Goal: Task Accomplishment & Management: Use online tool/utility

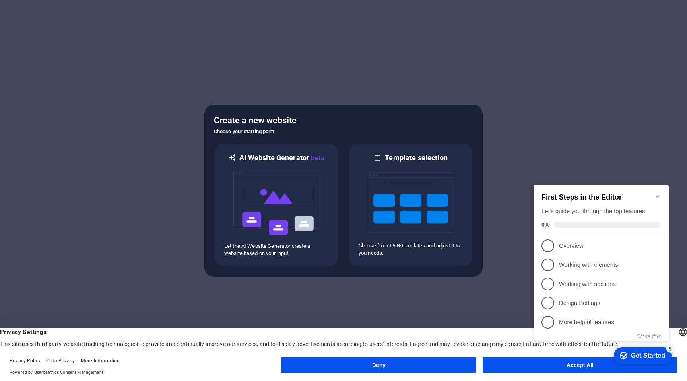
click at [400, 366] on button "Deny" at bounding box center [379, 365] width 195 height 16
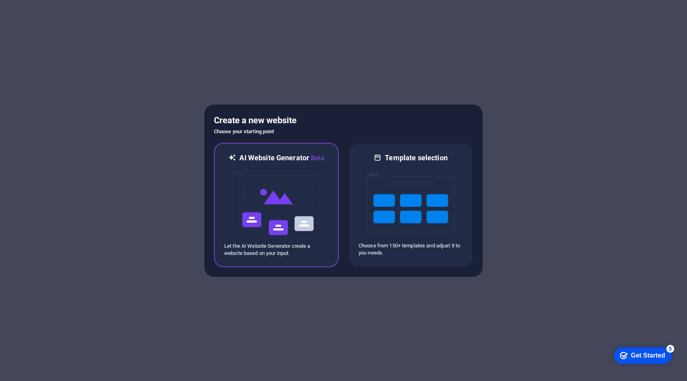
click at [292, 199] on img at bounding box center [277, 203] width 88 height 80
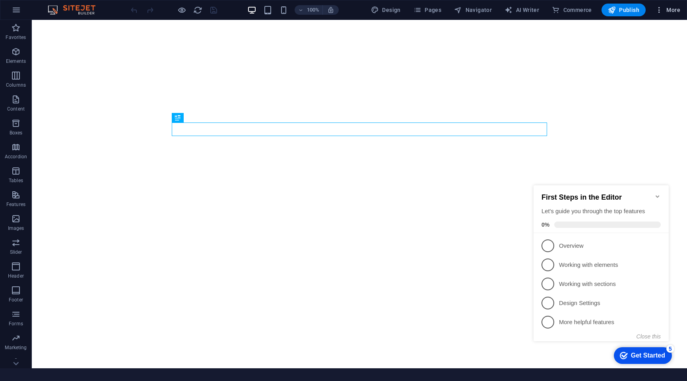
click at [672, 10] on span "More" at bounding box center [668, 10] width 25 height 8
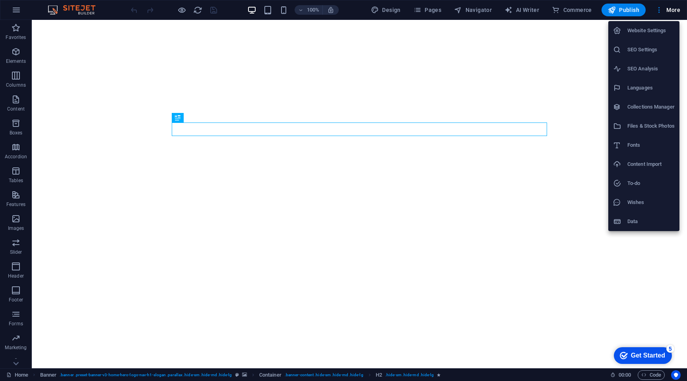
click at [658, 8] on div at bounding box center [343, 190] width 687 height 381
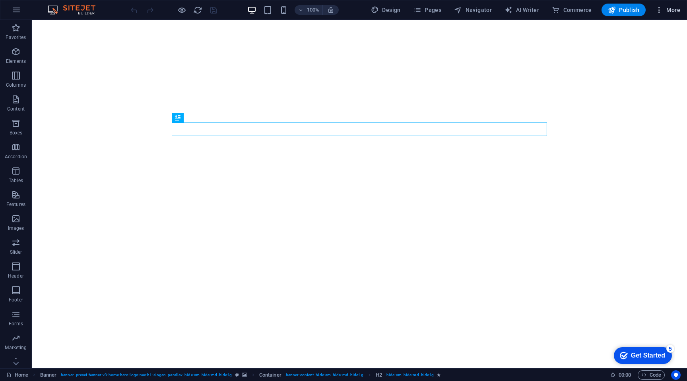
click at [671, 8] on span "More" at bounding box center [668, 10] width 25 height 8
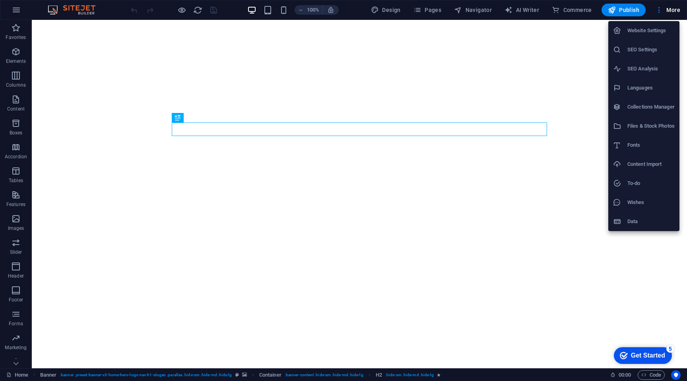
click at [19, 9] on div at bounding box center [343, 190] width 687 height 381
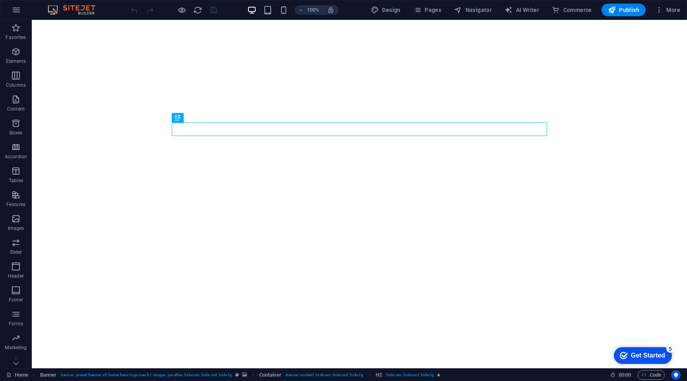
click at [17, 9] on icon "button" at bounding box center [17, 10] width 10 height 10
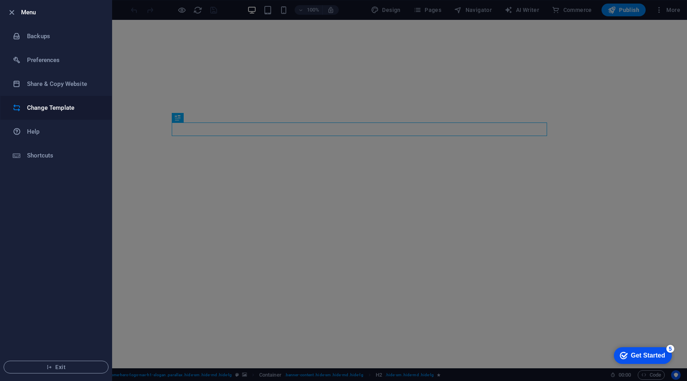
click at [59, 107] on h6 "Change Template" at bounding box center [64, 108] width 74 height 10
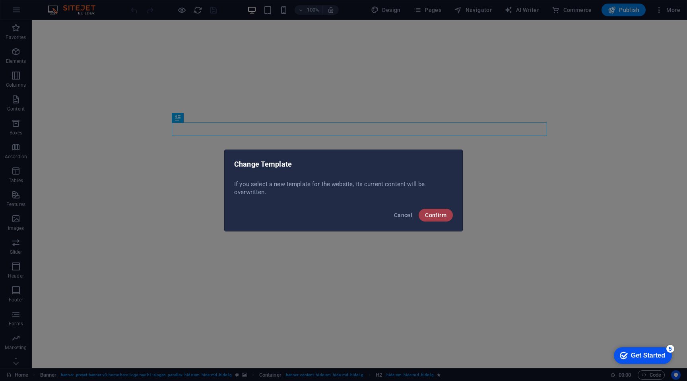
click at [434, 214] on span "Confirm" at bounding box center [435, 215] width 21 height 6
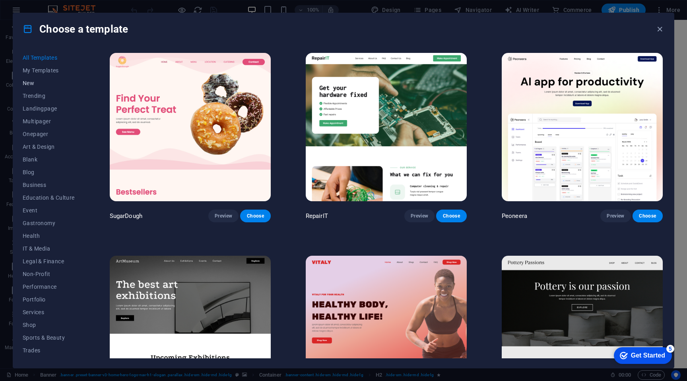
click at [36, 82] on span "New" at bounding box center [49, 83] width 52 height 6
click at [37, 93] on span "Trending" at bounding box center [49, 96] width 52 height 6
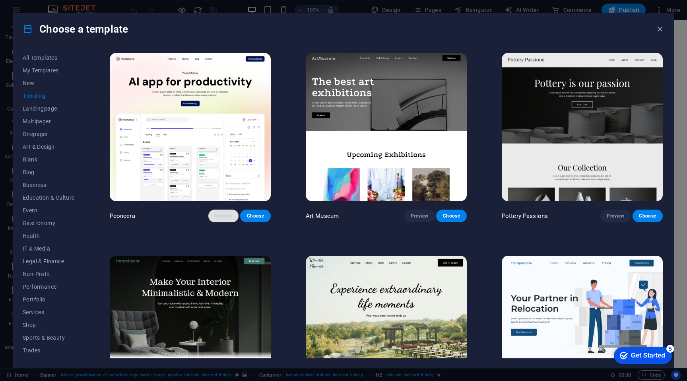
click at [227, 213] on span "Preview" at bounding box center [224, 216] width 18 height 6
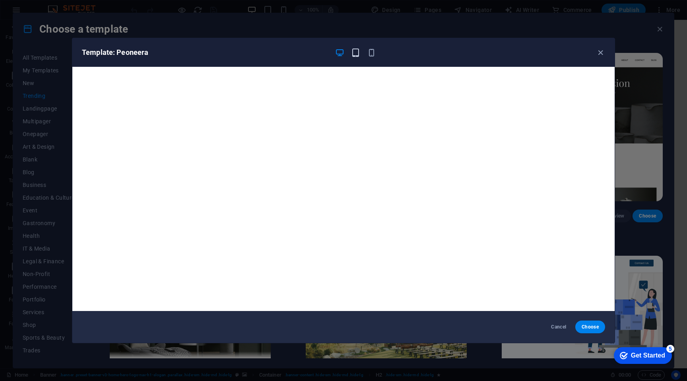
click at [352, 51] on icon "button" at bounding box center [355, 52] width 9 height 9
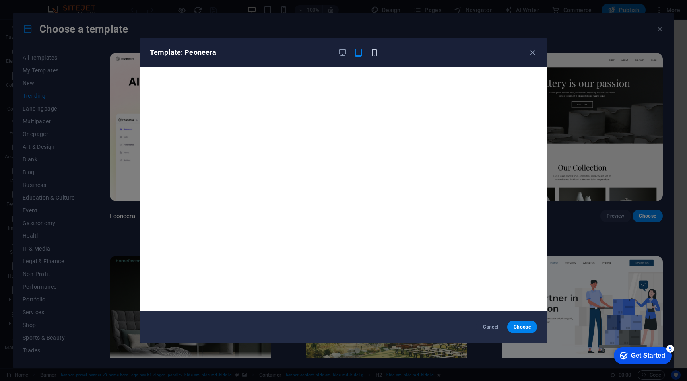
click at [373, 49] on icon "button" at bounding box center [374, 52] width 9 height 9
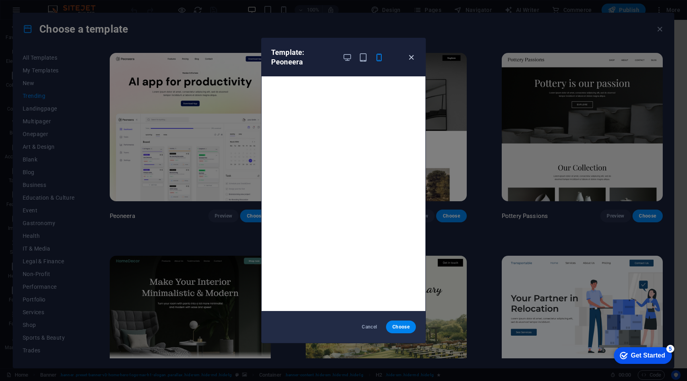
click at [409, 56] on icon "button" at bounding box center [411, 57] width 9 height 9
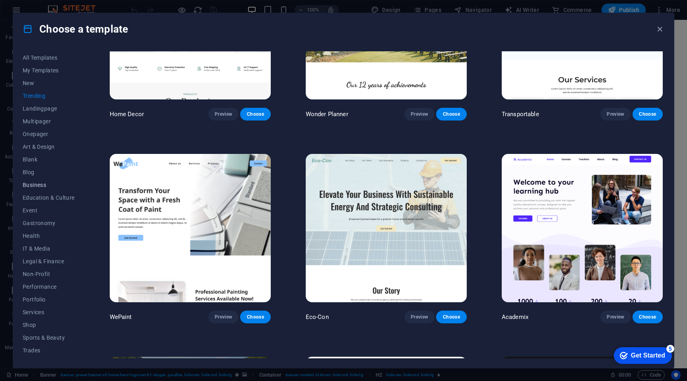
click at [32, 188] on span "Business" at bounding box center [49, 185] width 52 height 6
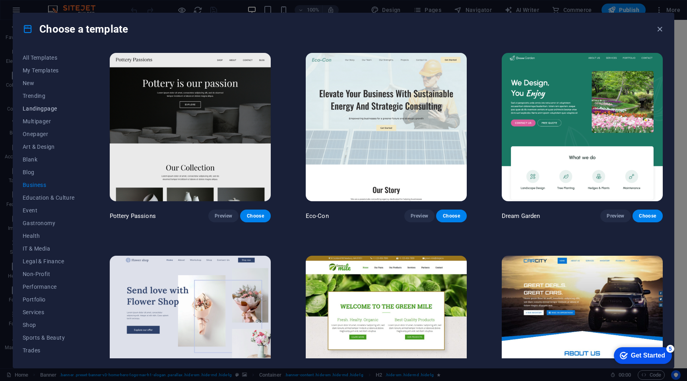
click at [40, 107] on span "Landingpage" at bounding box center [49, 108] width 52 height 6
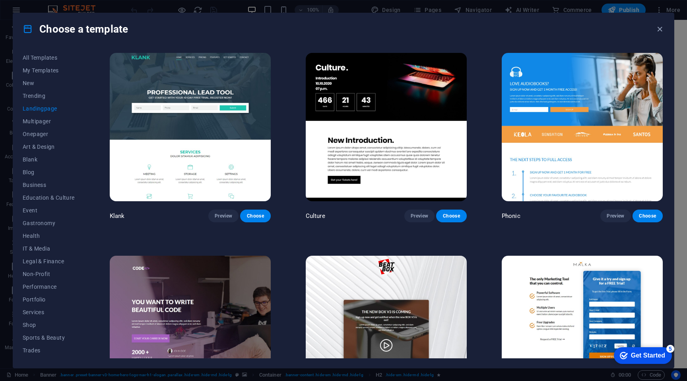
click at [191, 118] on img at bounding box center [190, 127] width 161 height 148
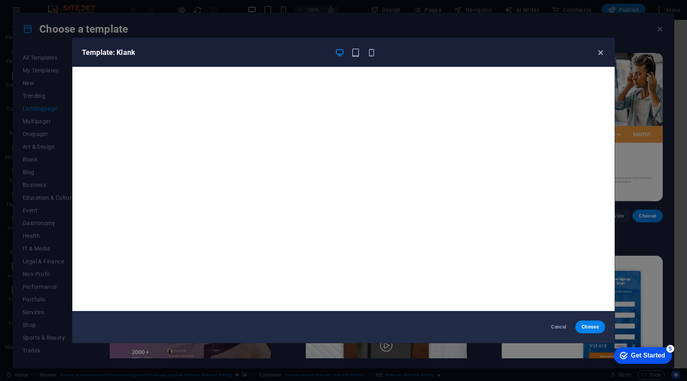
click at [602, 53] on icon "button" at bounding box center [600, 52] width 9 height 9
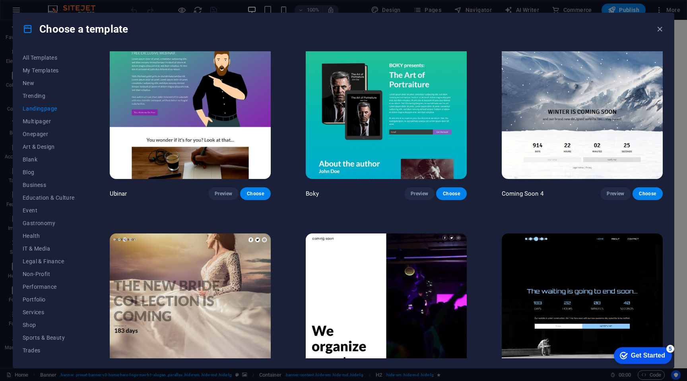
scroll to position [1478, 0]
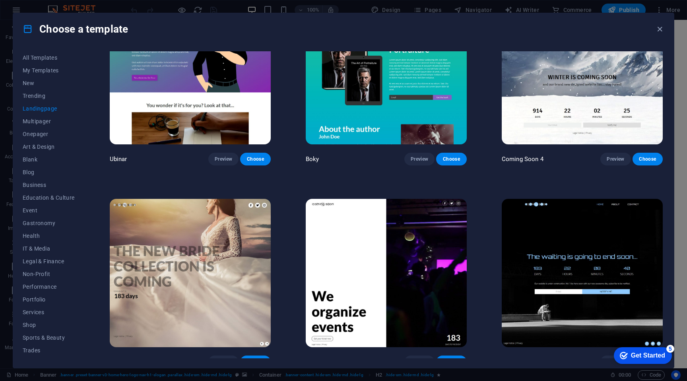
click at [361, 257] on img at bounding box center [386, 273] width 161 height 148
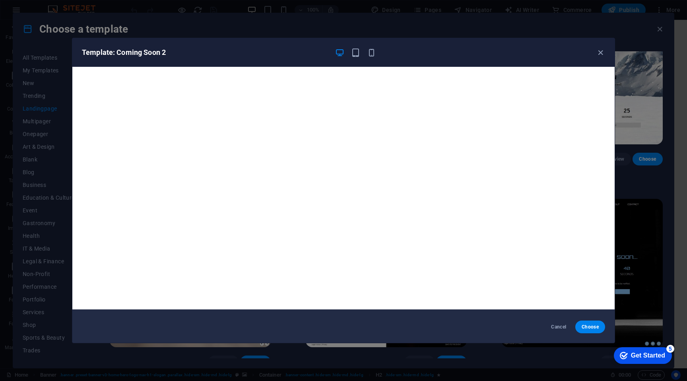
scroll to position [0, 0]
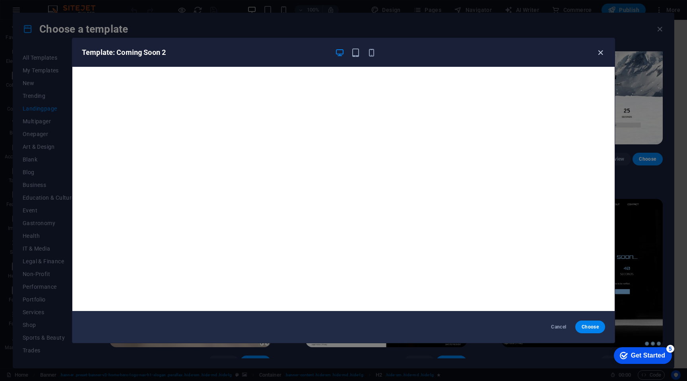
click at [600, 55] on icon "button" at bounding box center [600, 52] width 9 height 9
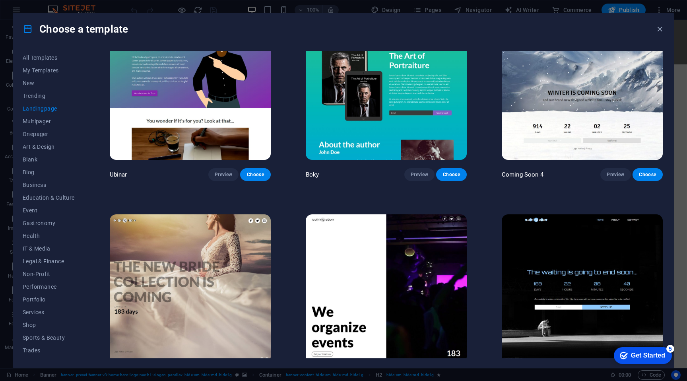
scroll to position [1478, 0]
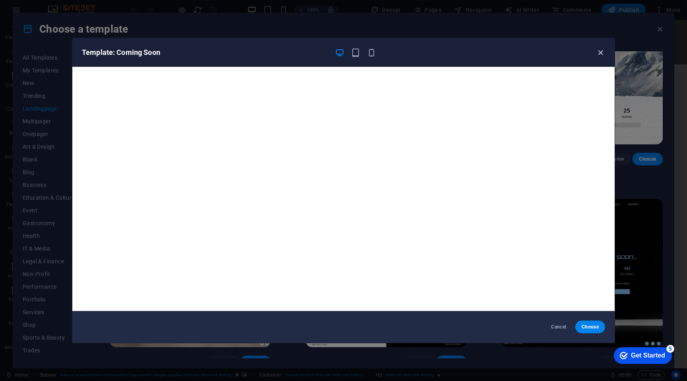
click at [599, 53] on icon "button" at bounding box center [600, 52] width 9 height 9
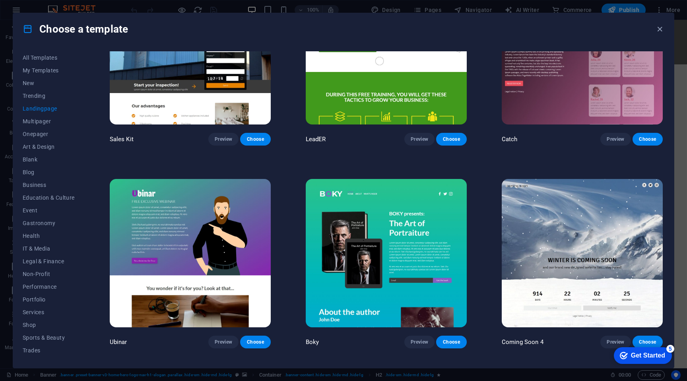
scroll to position [1290, 0]
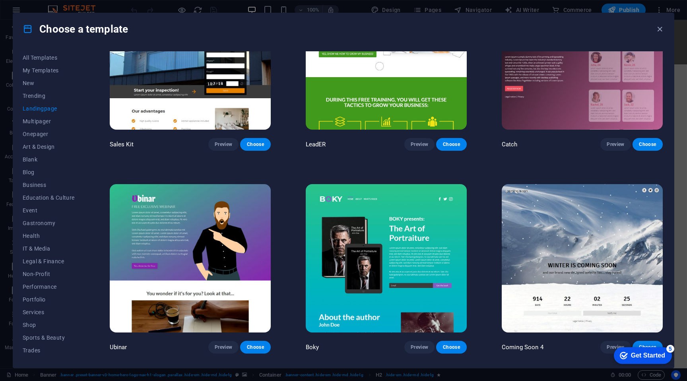
click at [49, 108] on span "Landingpage" at bounding box center [49, 108] width 52 height 6
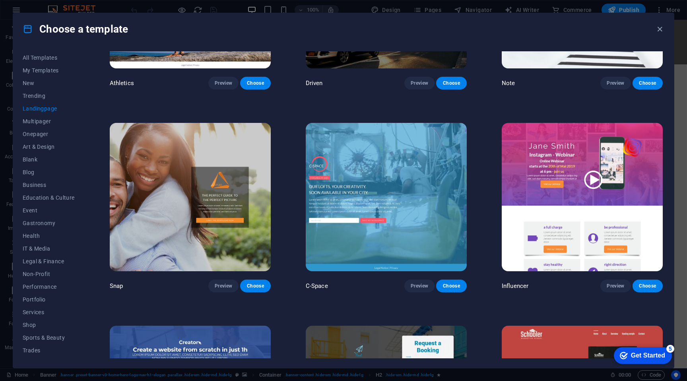
scroll to position [731, 0]
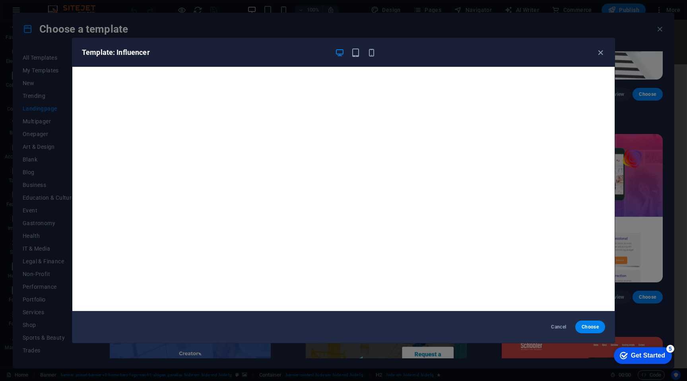
scroll to position [2, 0]
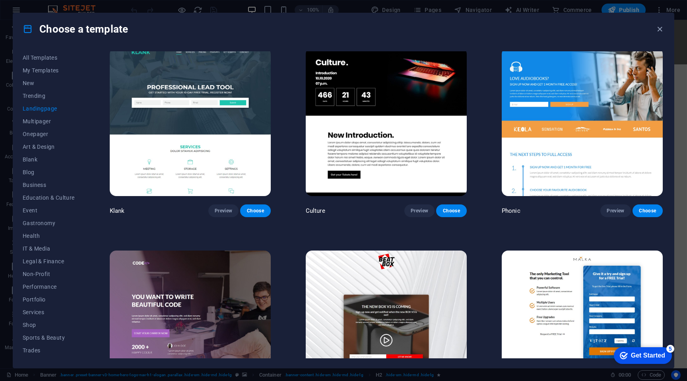
scroll to position [0, 0]
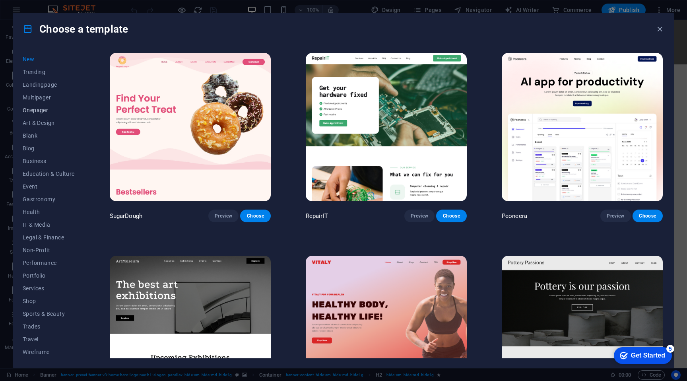
click at [45, 111] on span "Onepager" at bounding box center [49, 110] width 52 height 6
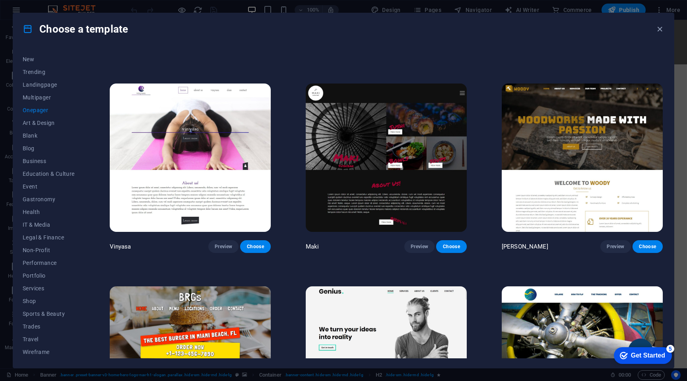
scroll to position [1995, 0]
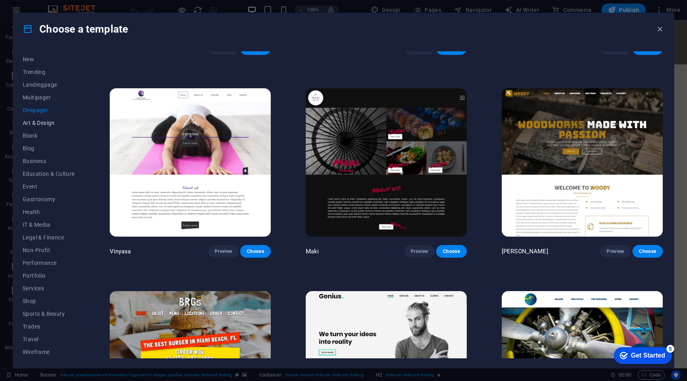
click at [45, 123] on span "Art & Design" at bounding box center [49, 123] width 52 height 6
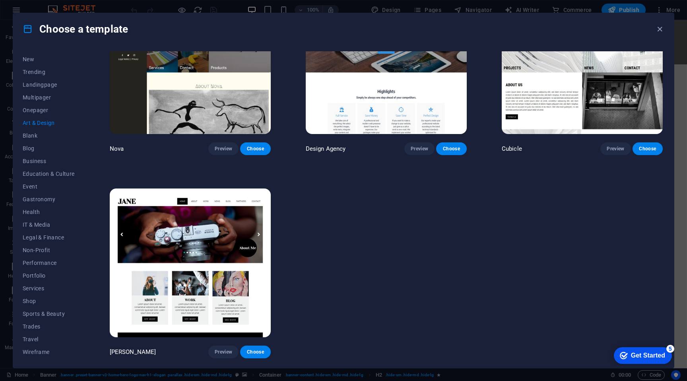
scroll to position [264, 0]
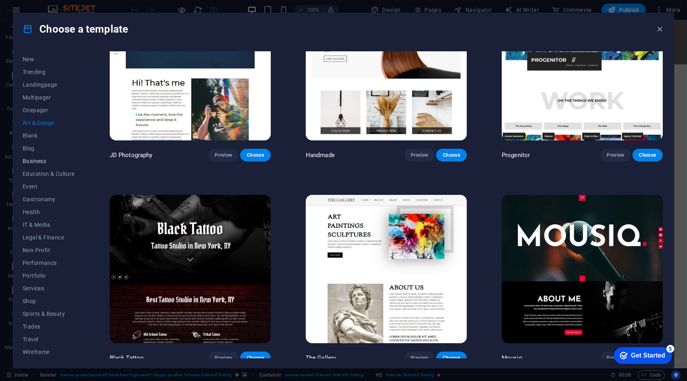
click at [36, 159] on span "Business" at bounding box center [49, 161] width 52 height 6
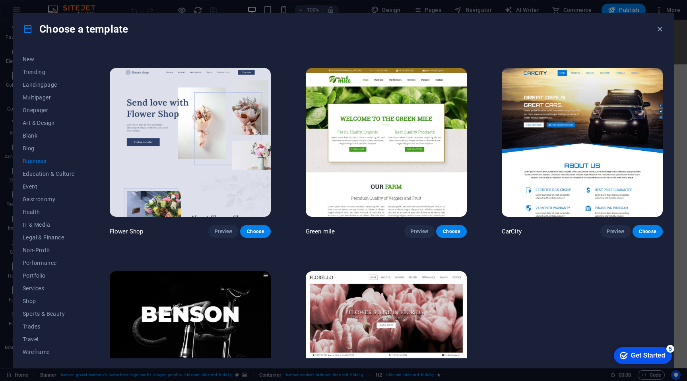
scroll to position [0, 0]
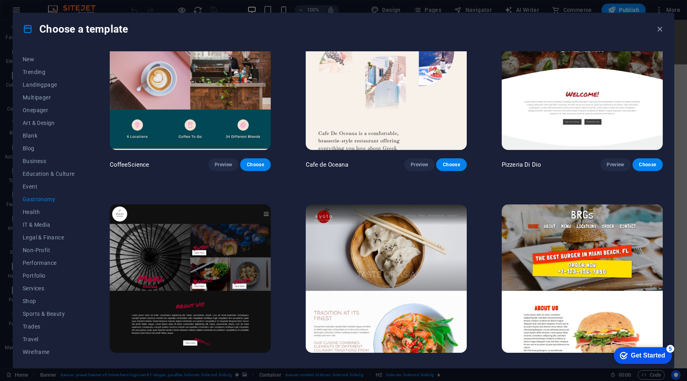
scroll to position [305, 0]
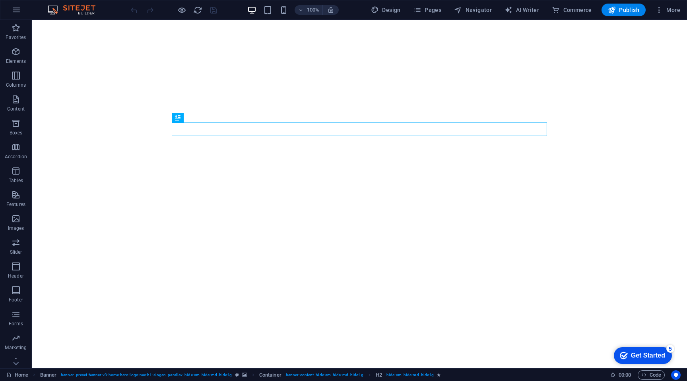
click at [82, 10] on img at bounding box center [76, 10] width 60 height 10
click at [671, 11] on span "More" at bounding box center [668, 10] width 25 height 8
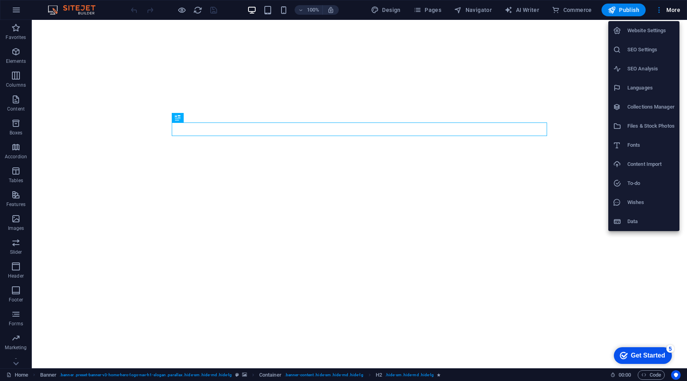
click at [198, 9] on div at bounding box center [343, 190] width 687 height 381
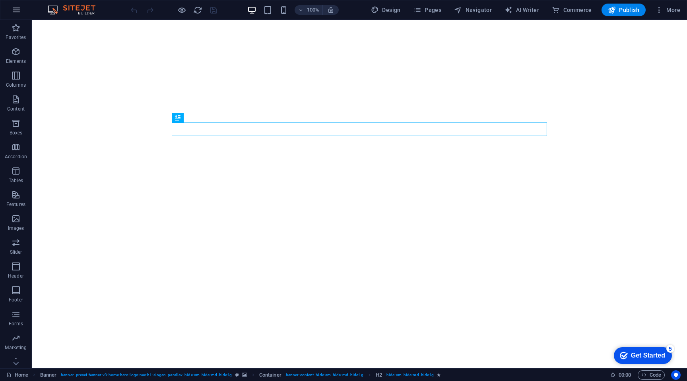
click at [21, 9] on icon "button" at bounding box center [17, 10] width 10 height 10
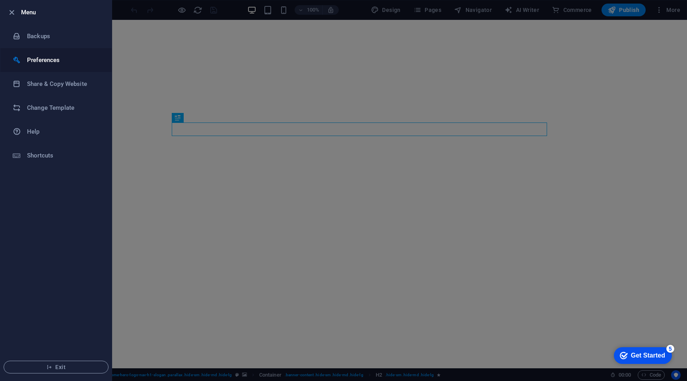
click at [35, 54] on li "Preferences" at bounding box center [55, 60] width 111 height 24
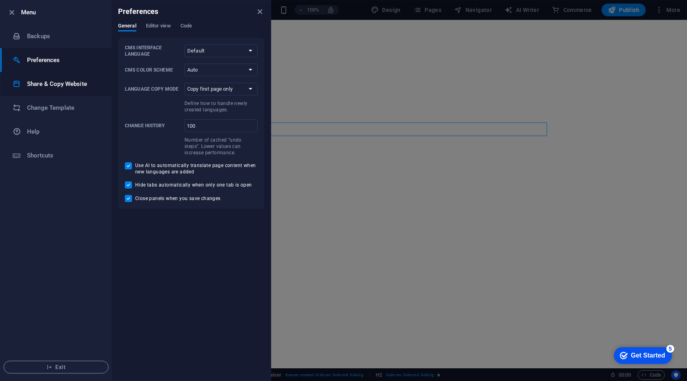
click at [34, 78] on li "Share & Copy Website" at bounding box center [55, 84] width 111 height 24
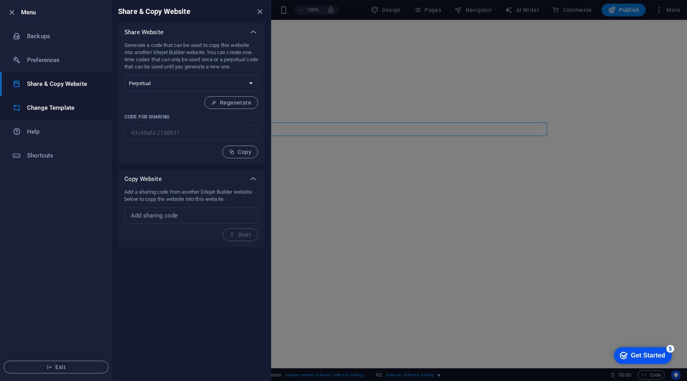
click at [39, 108] on h6 "Change Template" at bounding box center [64, 108] width 74 height 10
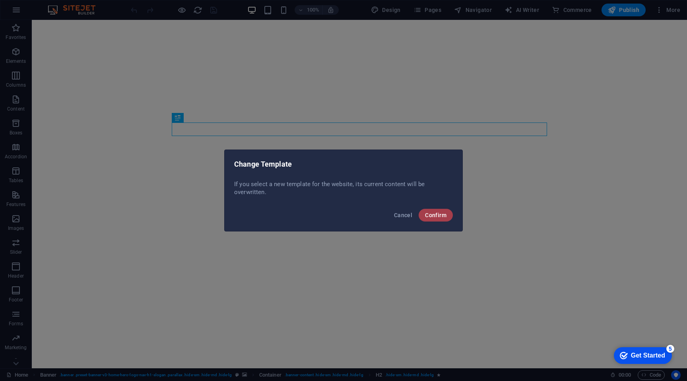
click at [442, 215] on span "Confirm" at bounding box center [435, 215] width 21 height 6
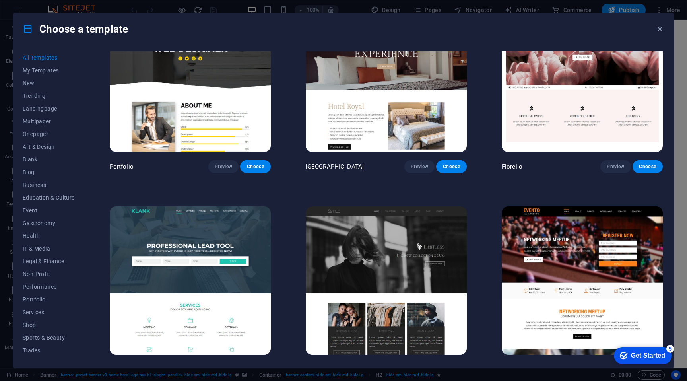
scroll to position [8027, 0]
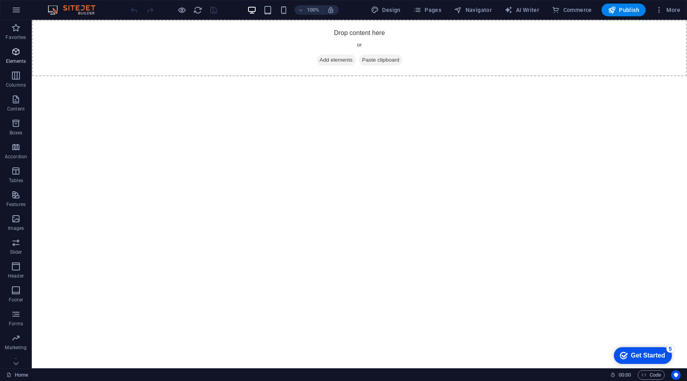
click at [18, 56] on span "Elements" at bounding box center [16, 56] width 32 height 19
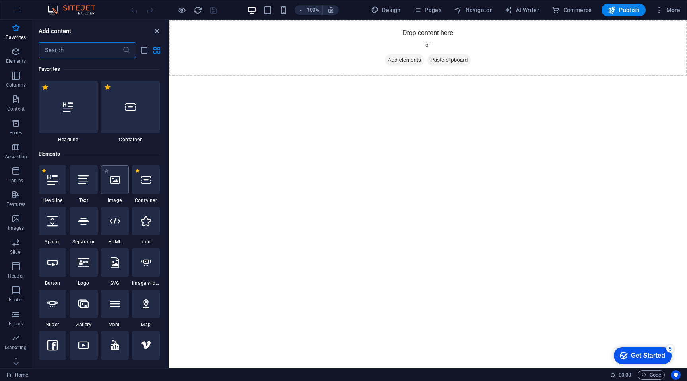
click at [119, 188] on div at bounding box center [115, 179] width 28 height 29
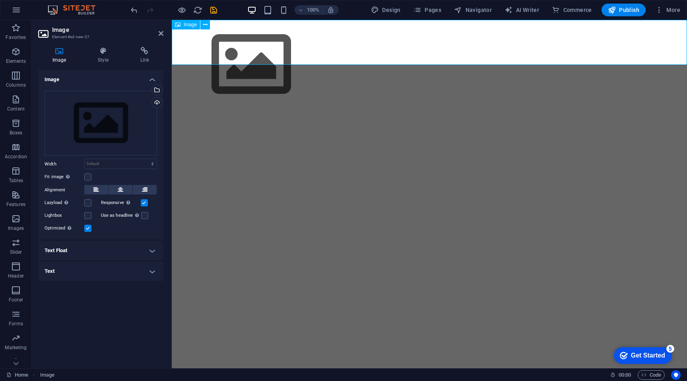
click at [212, 51] on figure at bounding box center [430, 65] width 516 height 90
click at [189, 24] on span "Image" at bounding box center [190, 24] width 13 height 5
click at [205, 24] on icon at bounding box center [205, 25] width 4 height 8
click at [442, 37] on figure at bounding box center [430, 65] width 516 height 90
click at [162, 34] on icon at bounding box center [161, 33] width 5 height 6
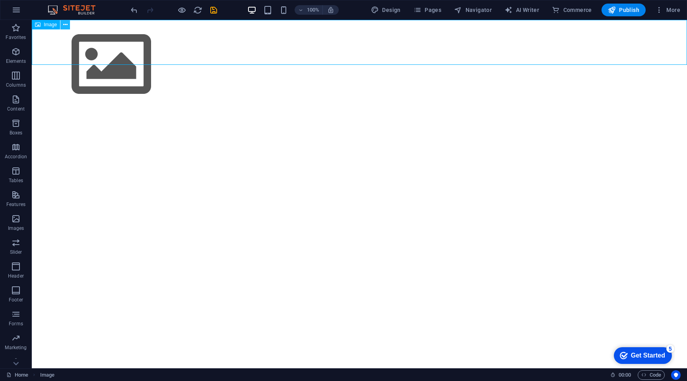
click at [66, 25] on icon at bounding box center [65, 25] width 4 height 8
click at [65, 23] on icon at bounding box center [65, 25] width 4 height 8
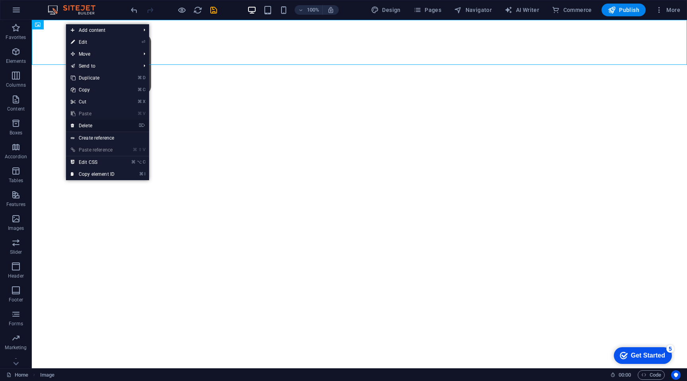
click at [91, 124] on link "⌦ Delete" at bounding box center [92, 126] width 53 height 12
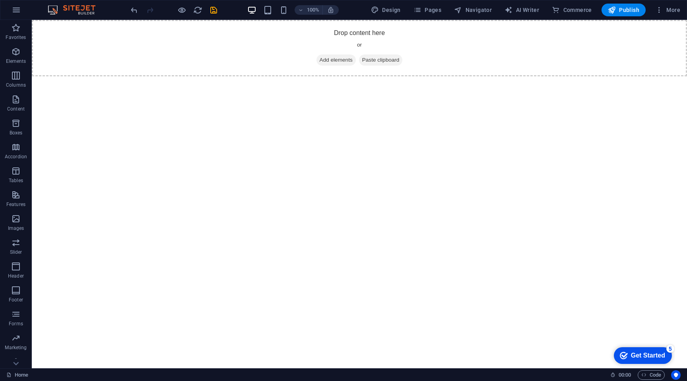
click at [200, 76] on html "Skip to main content Drop content here or Add elements Paste clipboard" at bounding box center [360, 48] width 656 height 56
click at [19, 148] on icon "button" at bounding box center [16, 147] width 10 height 10
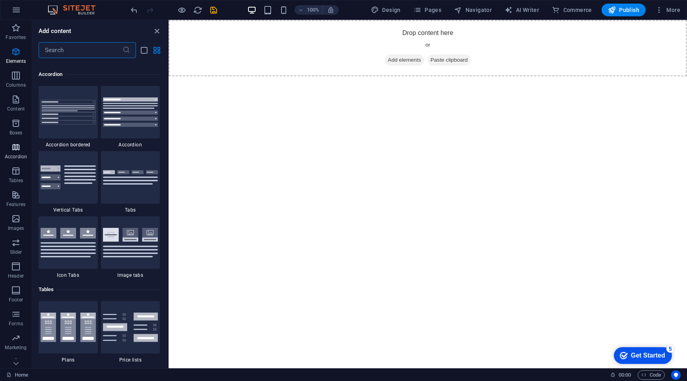
scroll to position [2540, 0]
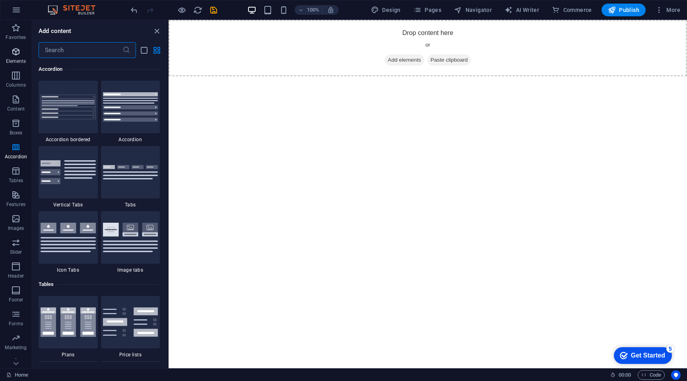
click at [14, 60] on p "Elements" at bounding box center [16, 61] width 20 height 6
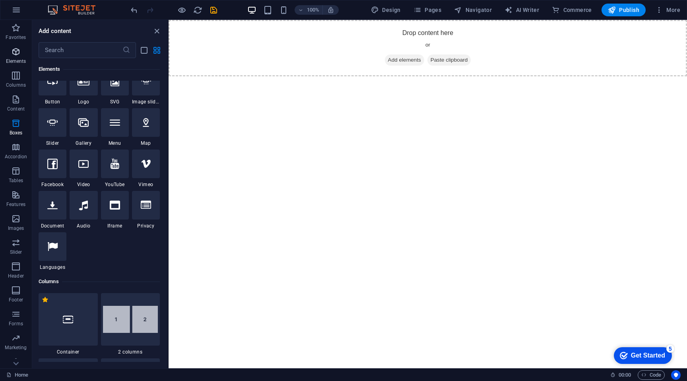
scroll to position [85, 0]
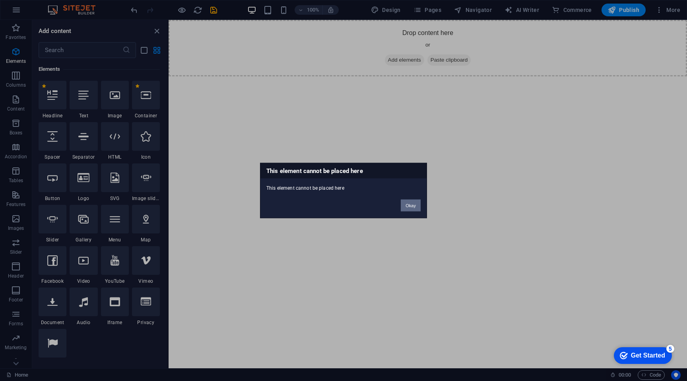
click at [411, 201] on button "Okay" at bounding box center [411, 206] width 20 height 12
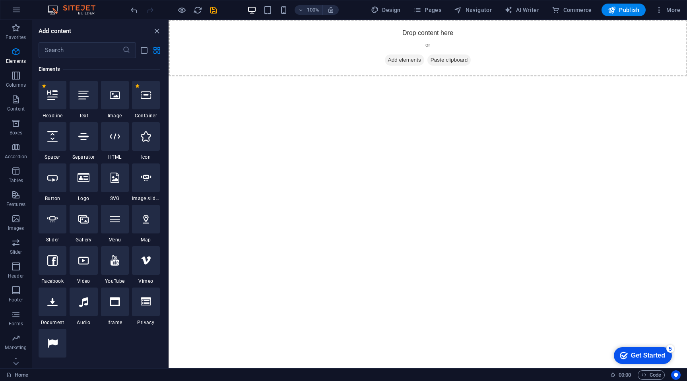
click at [424, 76] on html "Skip to main content Drop content here or Add elements Paste clipboard" at bounding box center [428, 48] width 519 height 56
click at [425, 75] on div "+ Add section" at bounding box center [428, 77] width 44 height 14
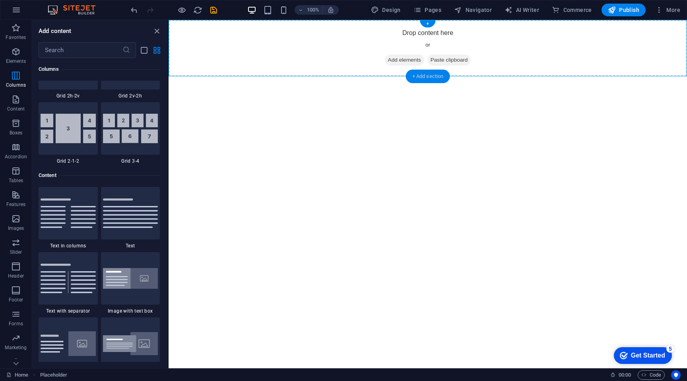
scroll to position [1392, 0]
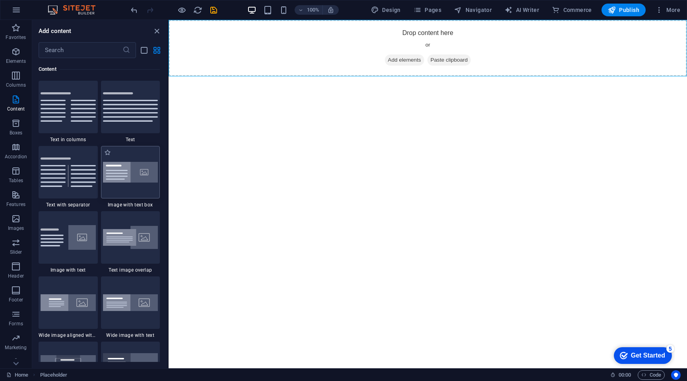
click at [137, 169] on img at bounding box center [130, 172] width 55 height 21
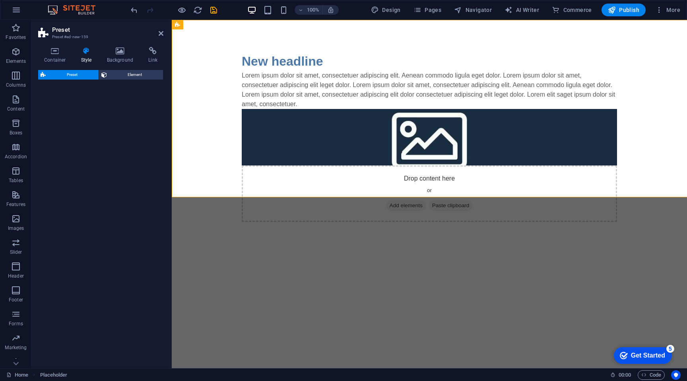
select select "rem"
select select "px"
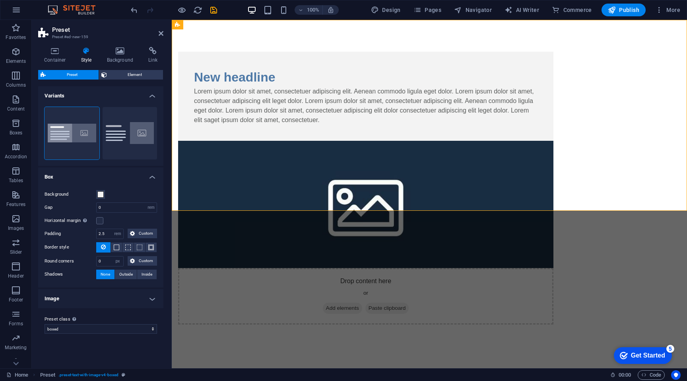
click at [511, 141] on figure at bounding box center [366, 204] width 376 height 127
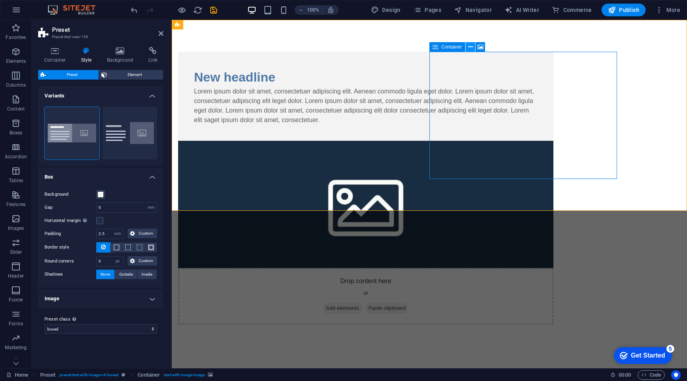
click at [470, 49] on icon at bounding box center [471, 47] width 4 height 8
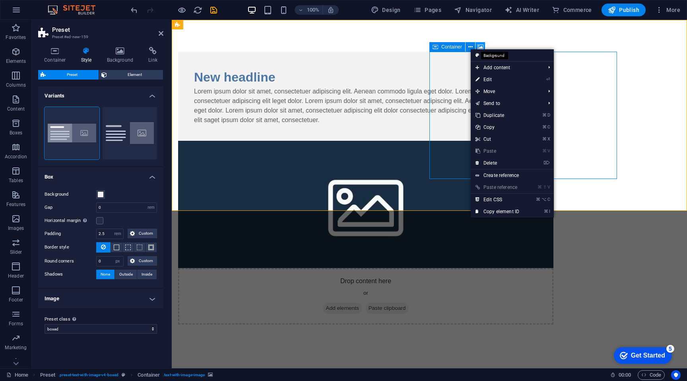
click at [480, 45] on icon at bounding box center [481, 47] width 6 height 8
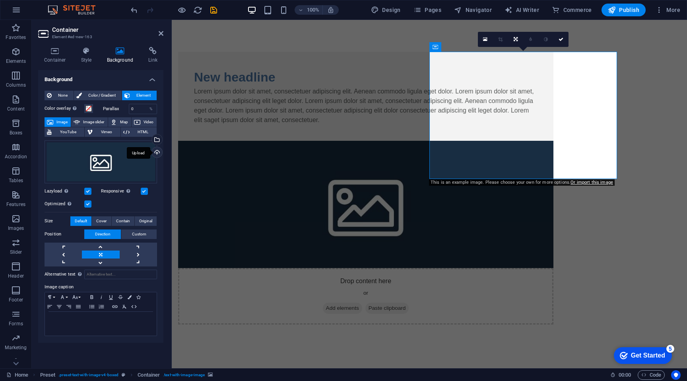
click at [159, 152] on div "Upload" at bounding box center [156, 153] width 12 height 12
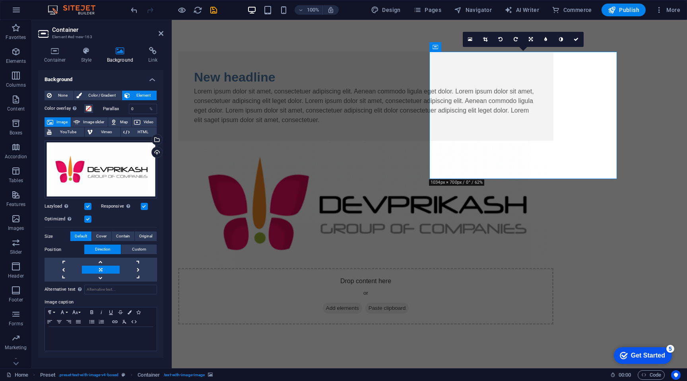
click at [539, 234] on html "Skip to main content New headline Lorem ipsum dolor sit amet, consectetuer adip…" at bounding box center [430, 188] width 516 height 337
click at [401, 230] on html "Skip to main content New headline Lorem ipsum dolor sit amet, consectetuer adip…" at bounding box center [430, 188] width 516 height 337
click at [519, 222] on html "Skip to main content New headline Lorem ipsum dolor sit amet, consectetuer adip…" at bounding box center [430, 188] width 516 height 337
click at [617, 246] on html "Skip to main content New headline Lorem ipsum dolor sit amet, consectetuer adip…" at bounding box center [430, 188] width 516 height 337
click at [657, 64] on div "New headline Lorem ipsum dolor sit amet, consectetuer adipiscing elit. Aenean c…" at bounding box center [430, 188] width 516 height 337
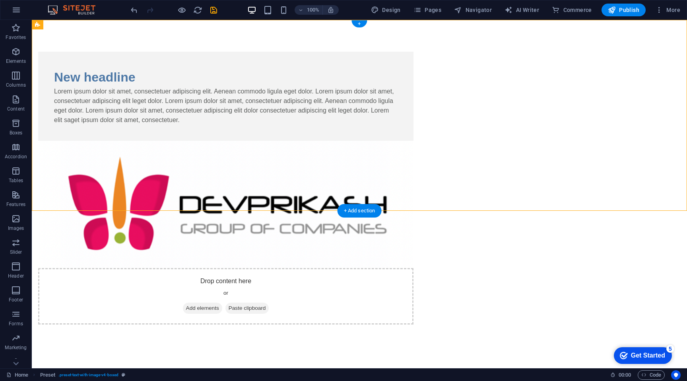
click at [414, 158] on figure at bounding box center [226, 204] width 376 height 127
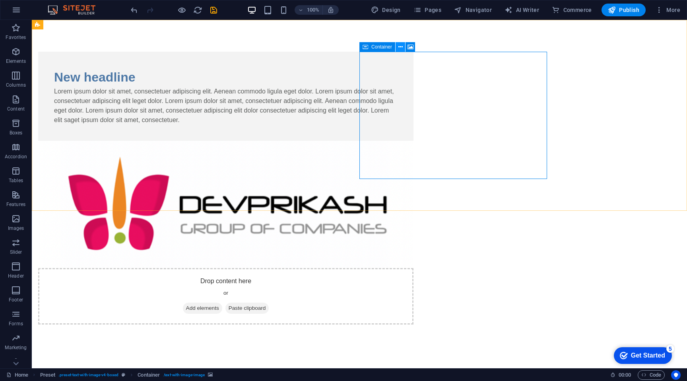
click at [403, 48] on button at bounding box center [401, 47] width 10 height 10
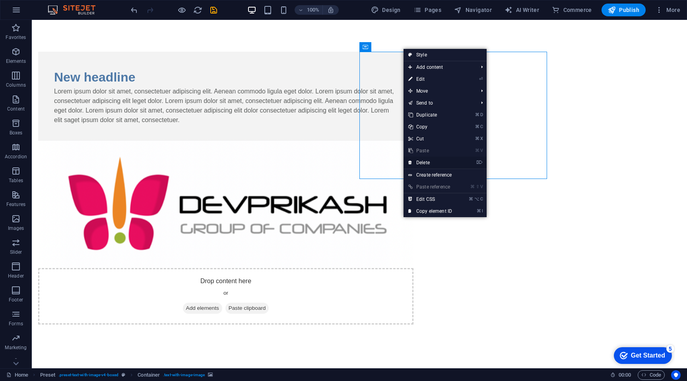
click at [422, 163] on link "⌦ Delete" at bounding box center [430, 163] width 53 height 12
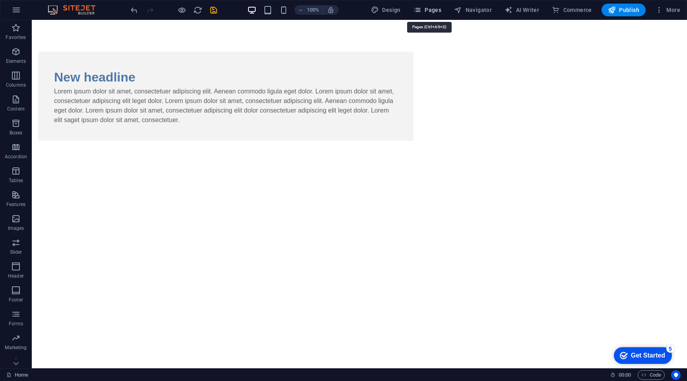
click at [425, 10] on span "Pages" at bounding box center [428, 10] width 28 height 8
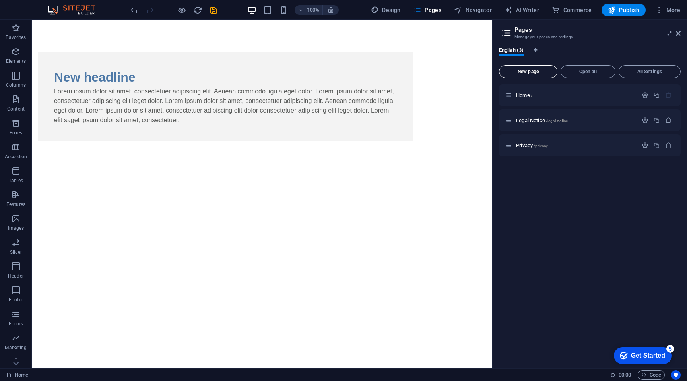
click at [537, 72] on span "New page" at bounding box center [528, 71] width 51 height 5
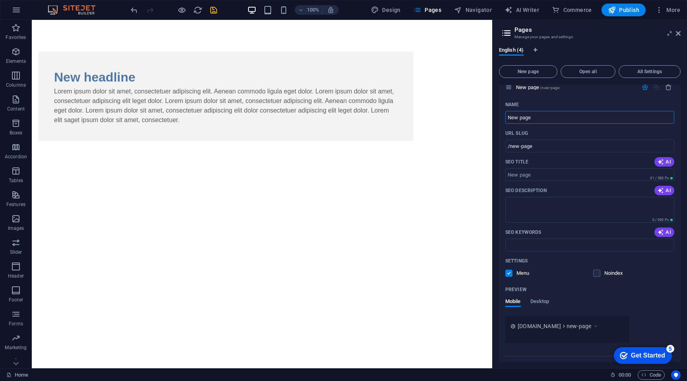
scroll to position [100, 0]
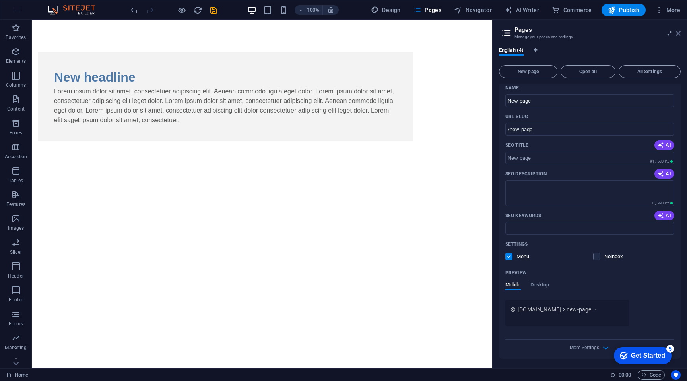
click at [679, 34] on icon at bounding box center [678, 33] width 5 height 6
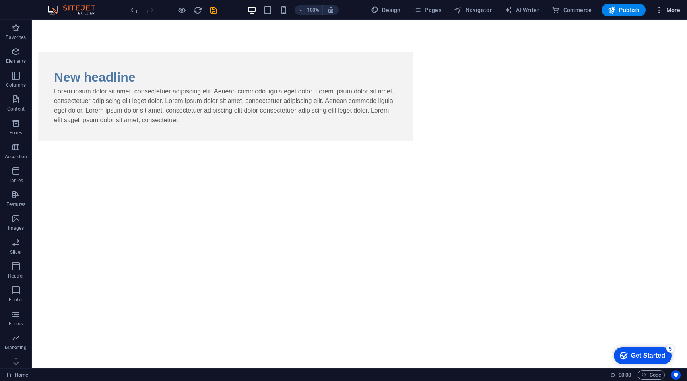
click at [669, 9] on span "More" at bounding box center [668, 10] width 25 height 8
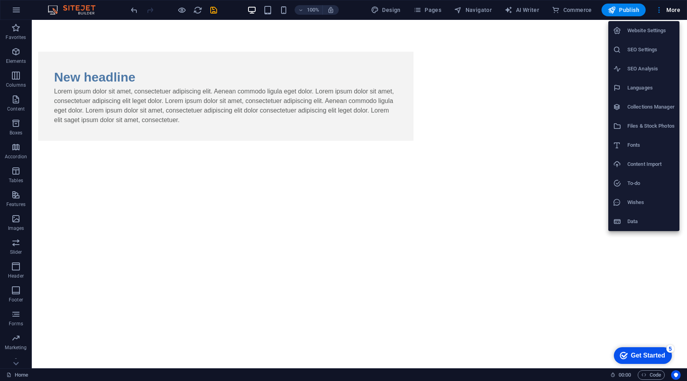
click at [52, 45] on div at bounding box center [343, 190] width 687 height 381
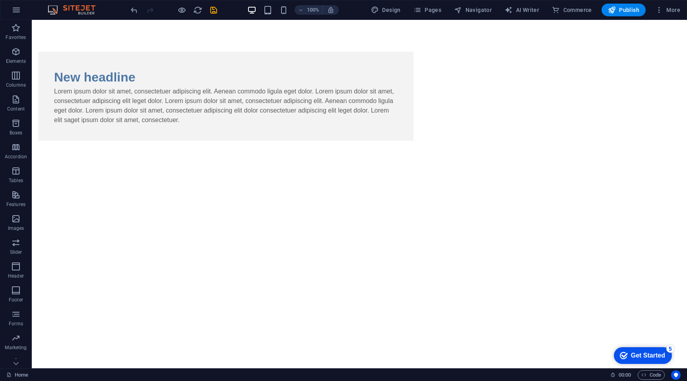
click at [77, 10] on img at bounding box center [76, 10] width 60 height 10
click at [135, 12] on icon "undo" at bounding box center [134, 10] width 9 height 9
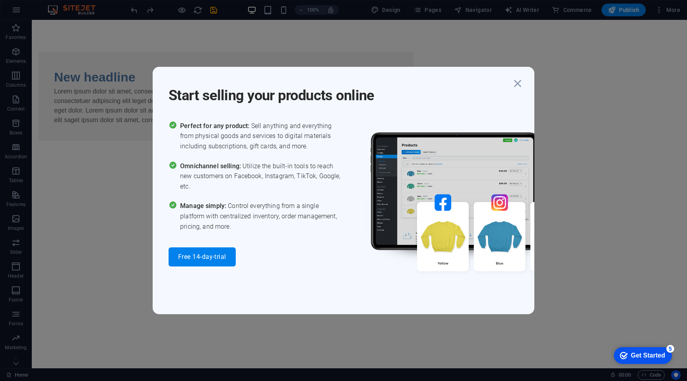
click at [525, 86] on div "Start selling your products online" at bounding box center [352, 90] width 366 height 29
click at [516, 86] on icon "button" at bounding box center [518, 83] width 14 height 14
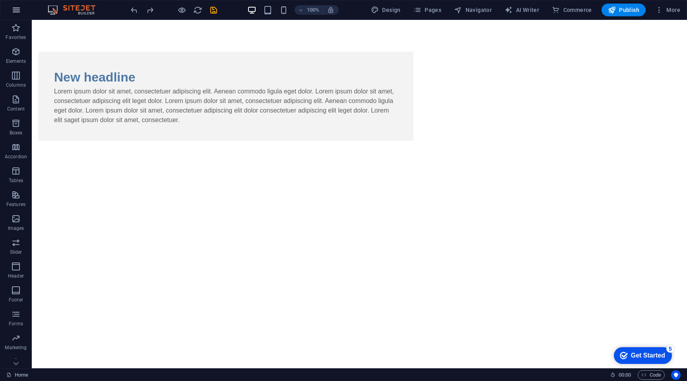
click at [18, 7] on icon "button" at bounding box center [17, 10] width 10 height 10
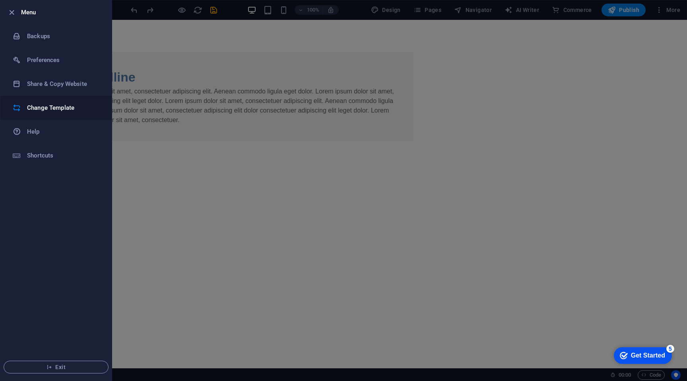
click at [41, 107] on h6 "Change Template" at bounding box center [64, 108] width 74 height 10
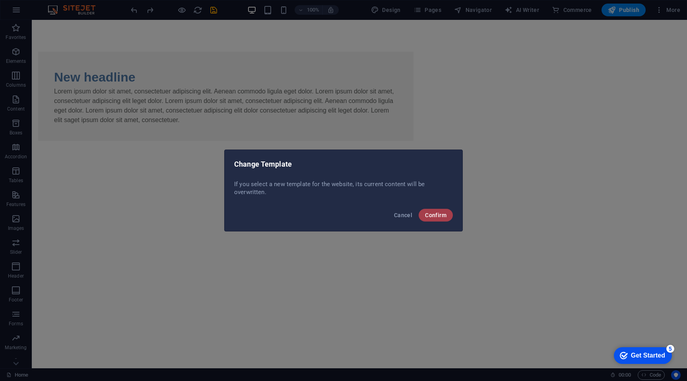
click at [433, 215] on span "Confirm" at bounding box center [435, 215] width 21 height 6
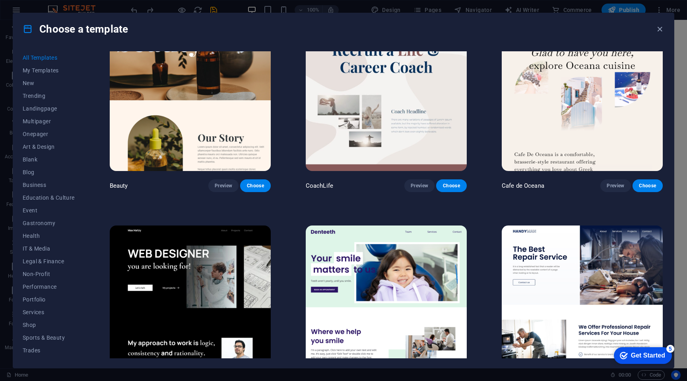
scroll to position [2917, 0]
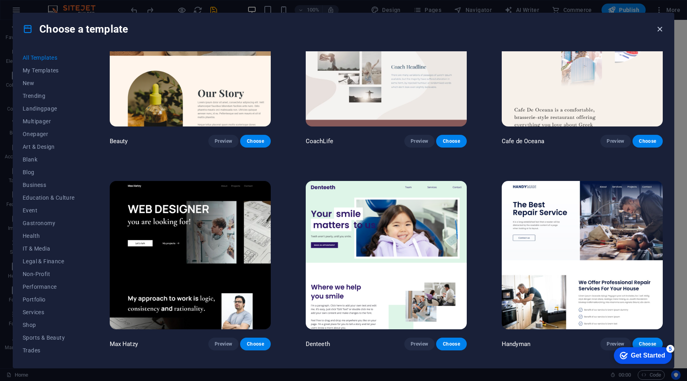
click at [662, 32] on icon "button" at bounding box center [660, 29] width 9 height 9
